Goal: Transaction & Acquisition: Purchase product/service

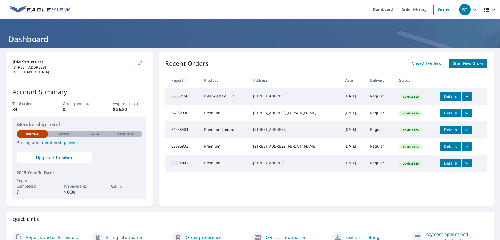
click at [463, 64] on span "Start New Order" at bounding box center [468, 63] width 30 height 7
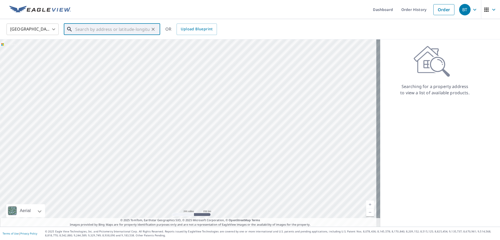
click at [80, 29] on input "text" at bounding box center [112, 29] width 74 height 15
click at [105, 43] on span "[STREET_ADDRESS]" at bounding box center [115, 44] width 82 height 6
type input "[STREET_ADDRESS]"
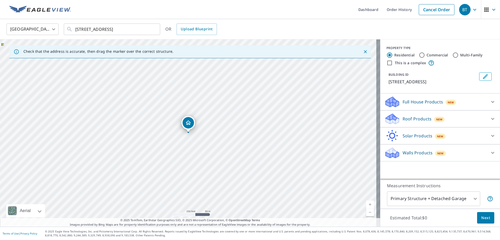
click at [413, 118] on p "Roof Products" at bounding box center [417, 118] width 29 height 6
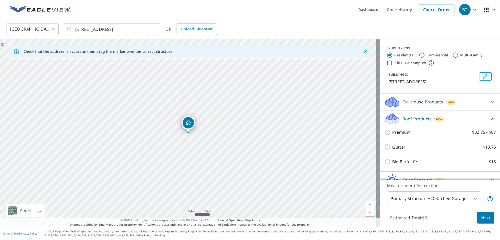
scroll to position [26, 0]
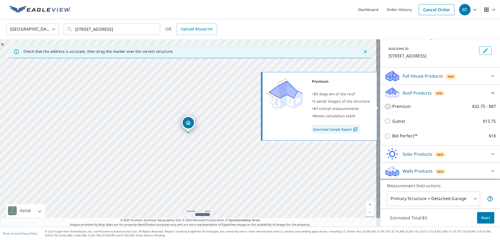
click at [385, 106] on input "Premium $32.75 - $87" at bounding box center [389, 106] width 8 height 6
checkbox input "true"
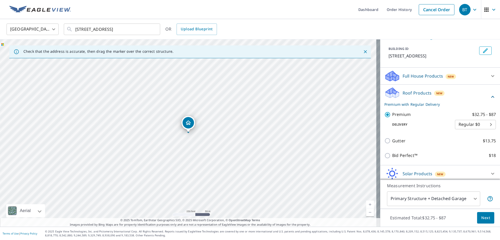
scroll to position [45, 0]
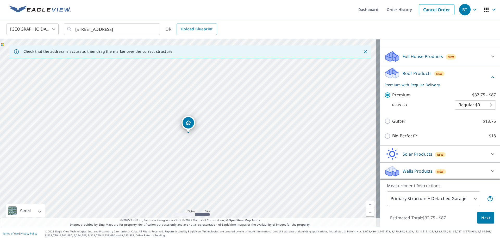
click at [482, 216] on span "Next" at bounding box center [486, 217] width 9 height 7
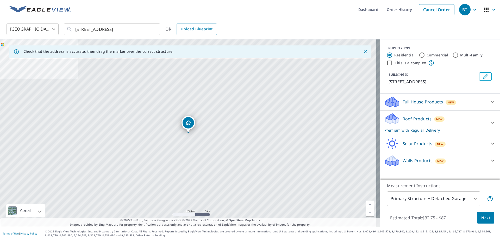
click at [415, 117] on p "Roof Products" at bounding box center [417, 118] width 29 height 6
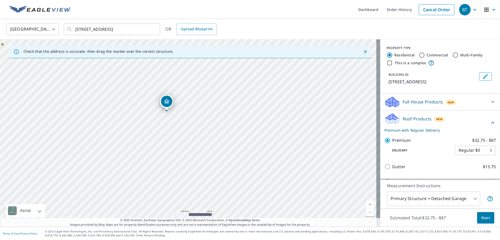
click at [183, 125] on div "[STREET_ADDRESS]" at bounding box center [190, 132] width 381 height 187
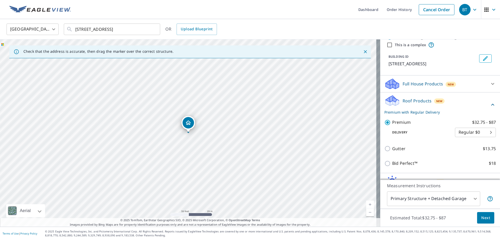
scroll to position [45, 0]
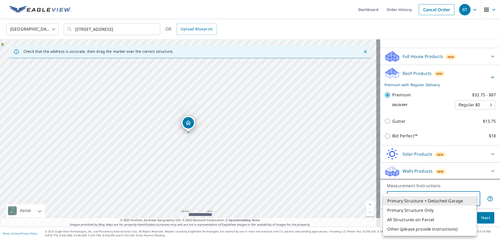
click at [455, 197] on body "BT BT Dashboard Order History Cancel Order BT [GEOGRAPHIC_DATA] [GEOGRAPHIC_DAT…" at bounding box center [250, 120] width 500 height 240
click at [445, 200] on li "Primary Structure + Detached Garage" at bounding box center [429, 200] width 93 height 9
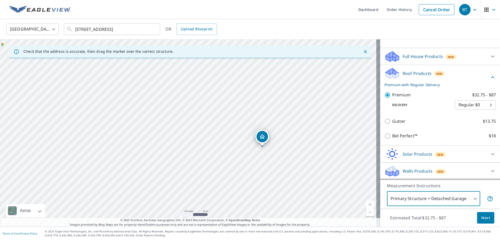
click at [483, 217] on span "Next" at bounding box center [486, 217] width 9 height 7
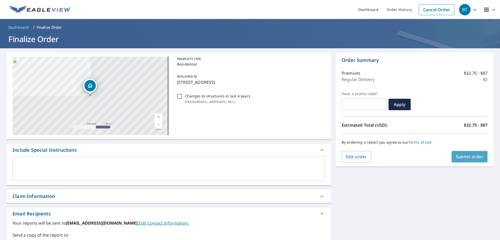
click at [468, 154] on span "Submit order" at bounding box center [470, 157] width 28 height 6
